Goal: Task Accomplishment & Management: Use online tool/utility

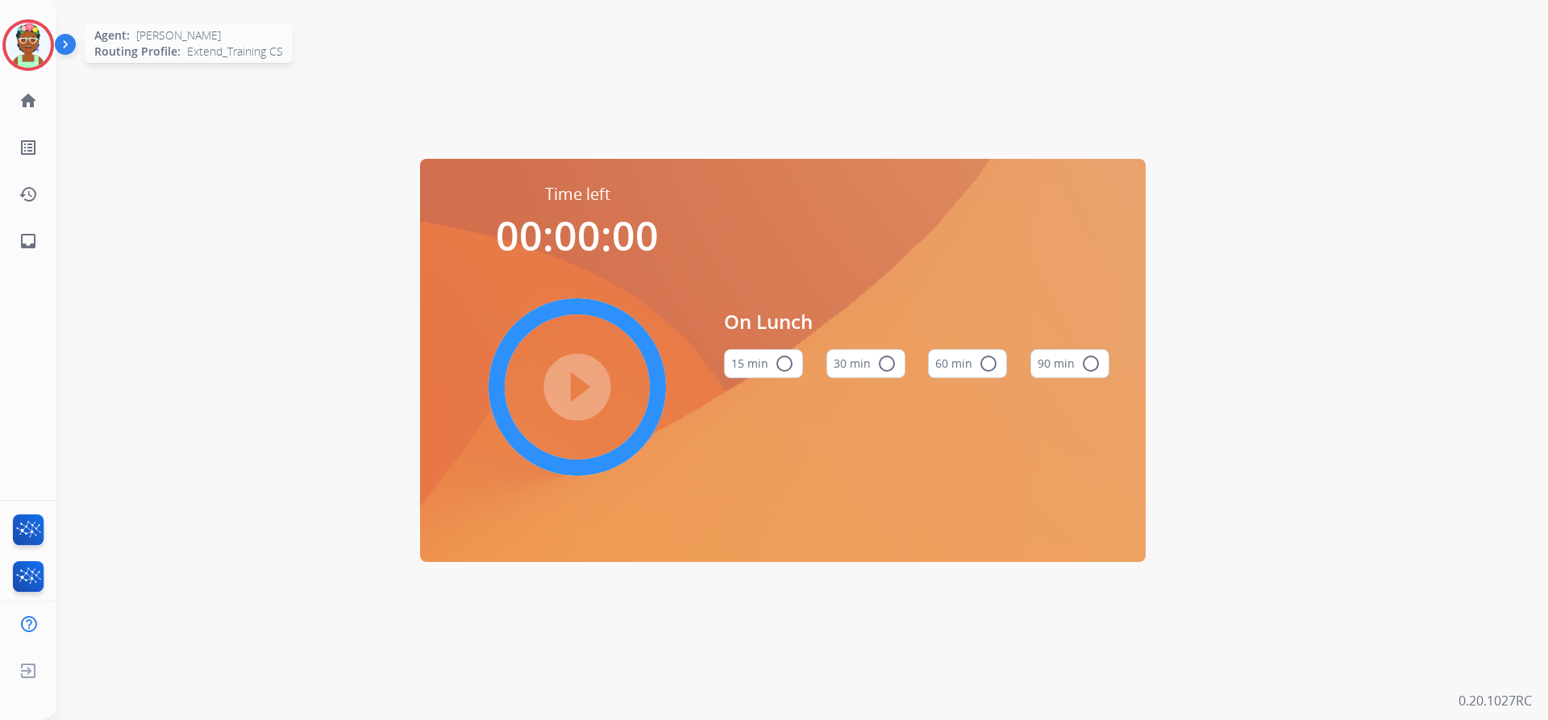
click at [28, 34] on img at bounding box center [28, 45] width 45 height 45
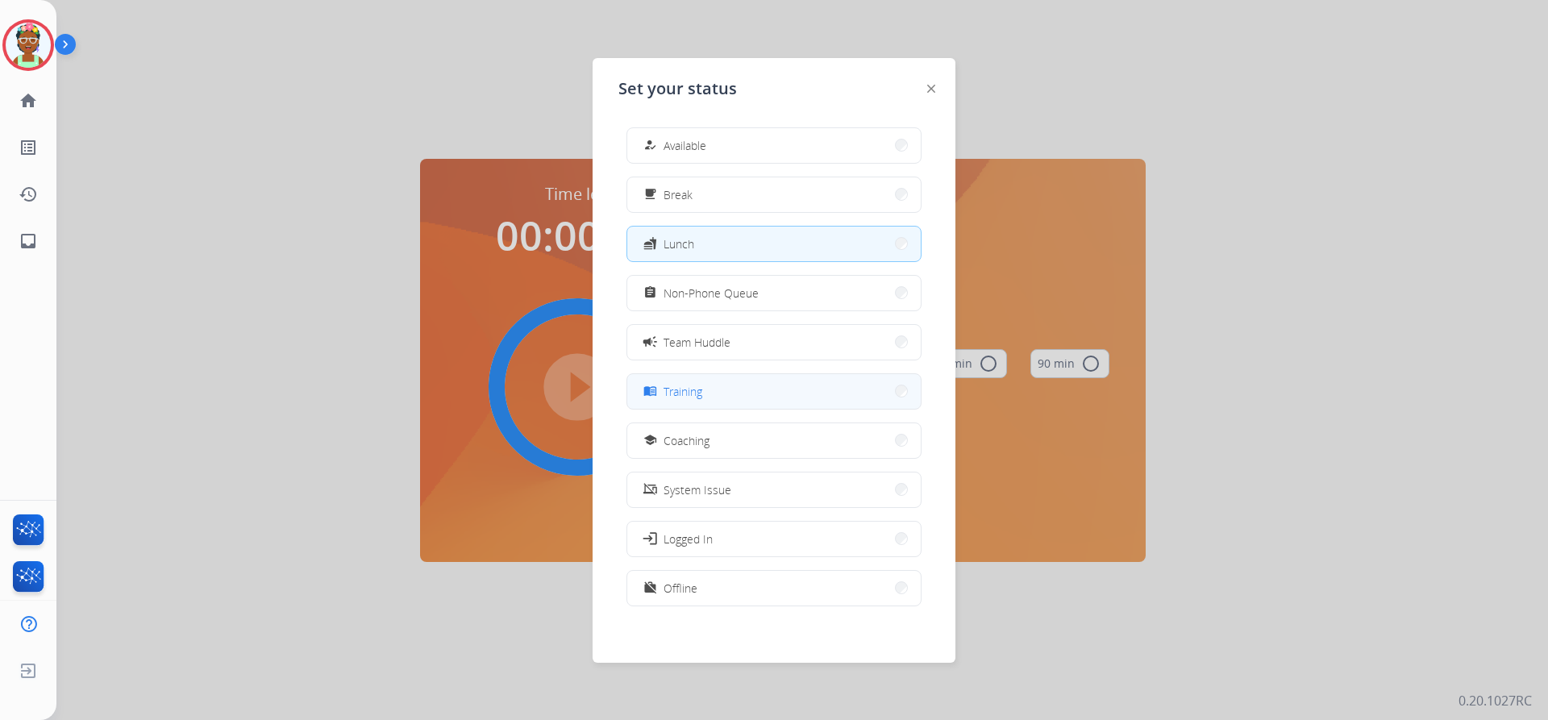
click at [702, 387] on span "Training" at bounding box center [682, 391] width 39 height 17
